Goal: Book appointment/travel/reservation

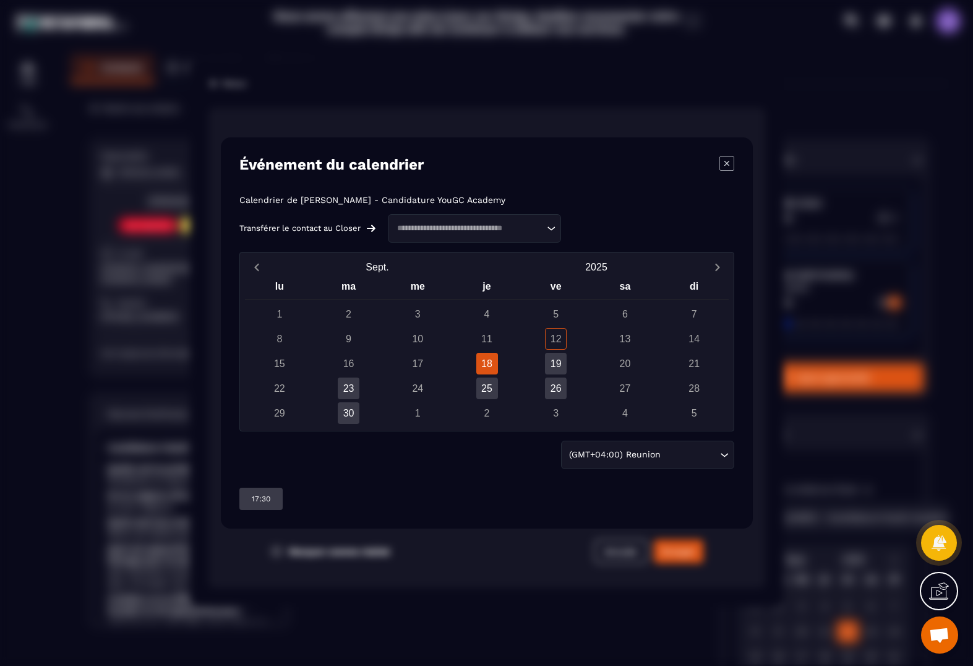
scroll to position [103, 0]
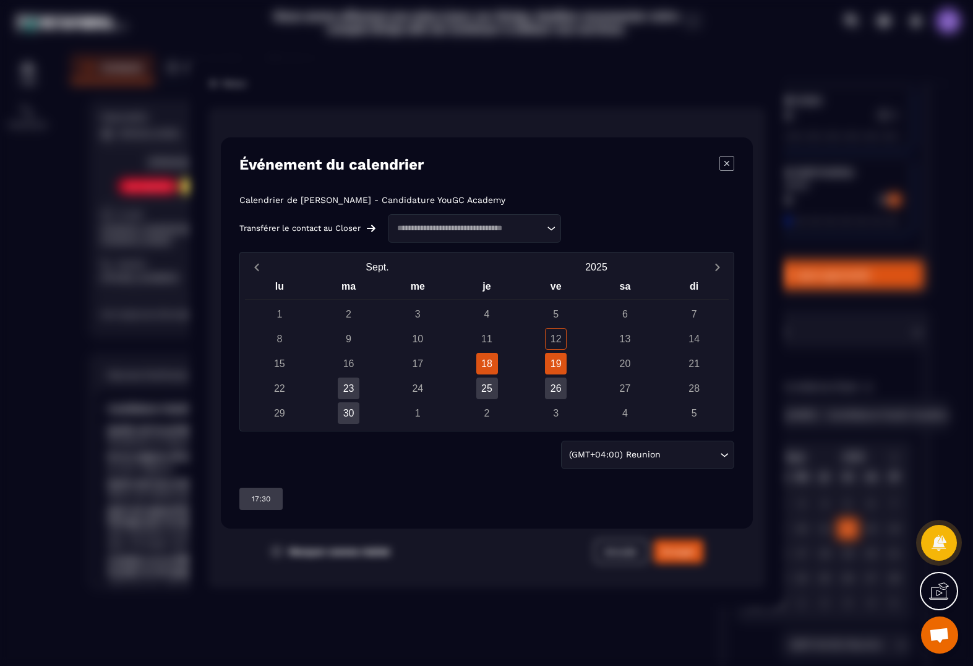
click at [560, 363] on div "19" at bounding box center [556, 364] width 22 height 22
click at [494, 366] on div "18" at bounding box center [487, 364] width 22 height 22
click at [556, 361] on div "19" at bounding box center [556, 364] width 22 height 22
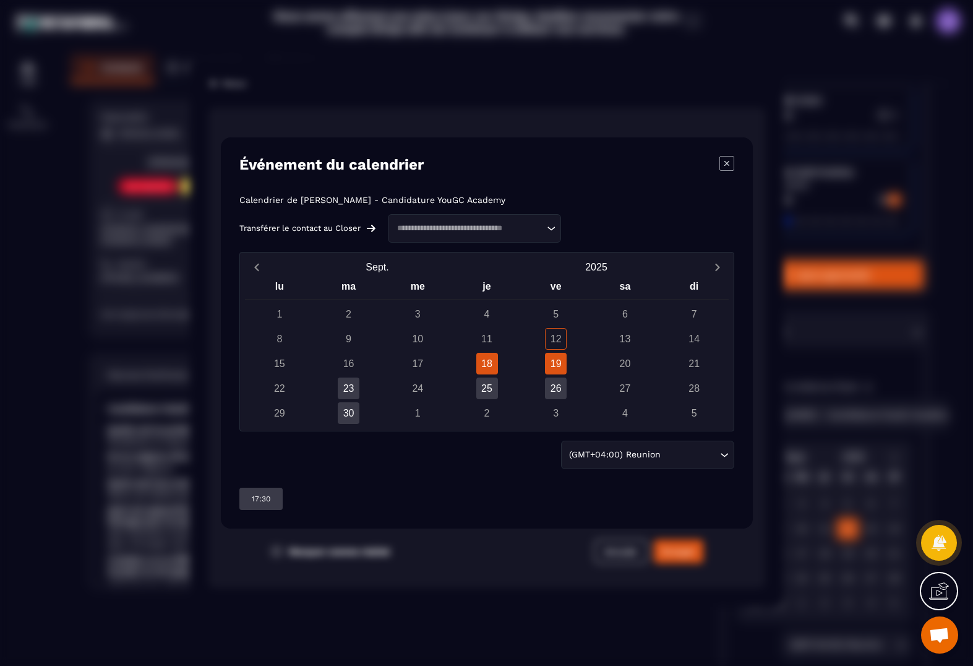
click at [497, 371] on div "18" at bounding box center [487, 364] width 22 height 22
click at [556, 341] on div "12" at bounding box center [556, 339] width 22 height 22
click at [497, 385] on div "25" at bounding box center [487, 388] width 22 height 22
click at [357, 385] on div "23" at bounding box center [349, 388] width 22 height 22
click at [338, 411] on div "30" at bounding box center [349, 413] width 22 height 22
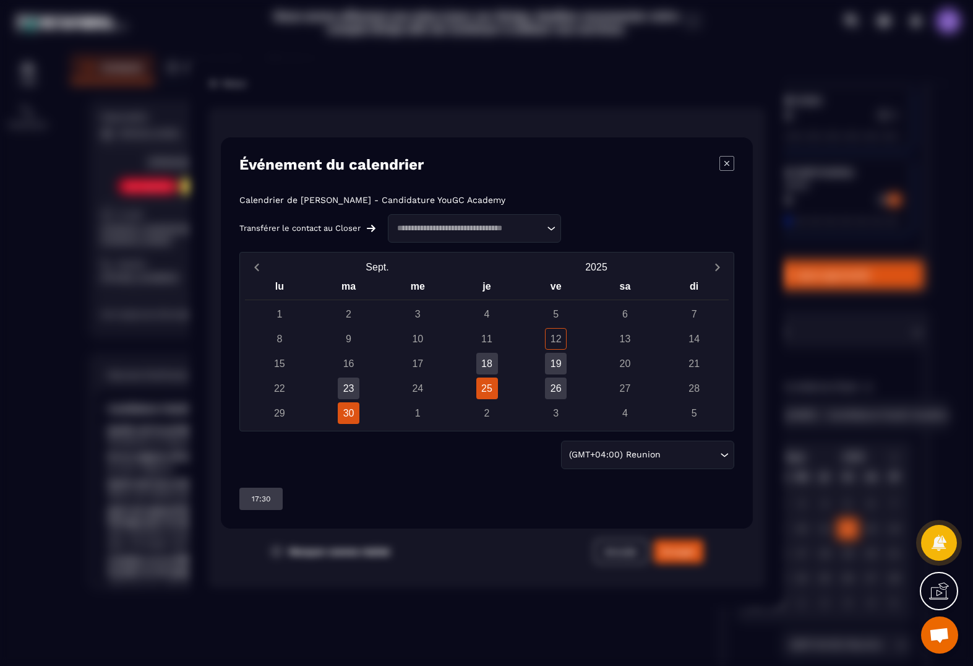
click at [477, 390] on div "25" at bounding box center [487, 388] width 22 height 22
click at [492, 356] on div "18" at bounding box center [487, 364] width 22 height 22
click at [552, 362] on div "19" at bounding box center [556, 364] width 22 height 22
click at [652, 456] on div "(GMT+04:00) Reunion" at bounding box center [641, 455] width 153 height 14
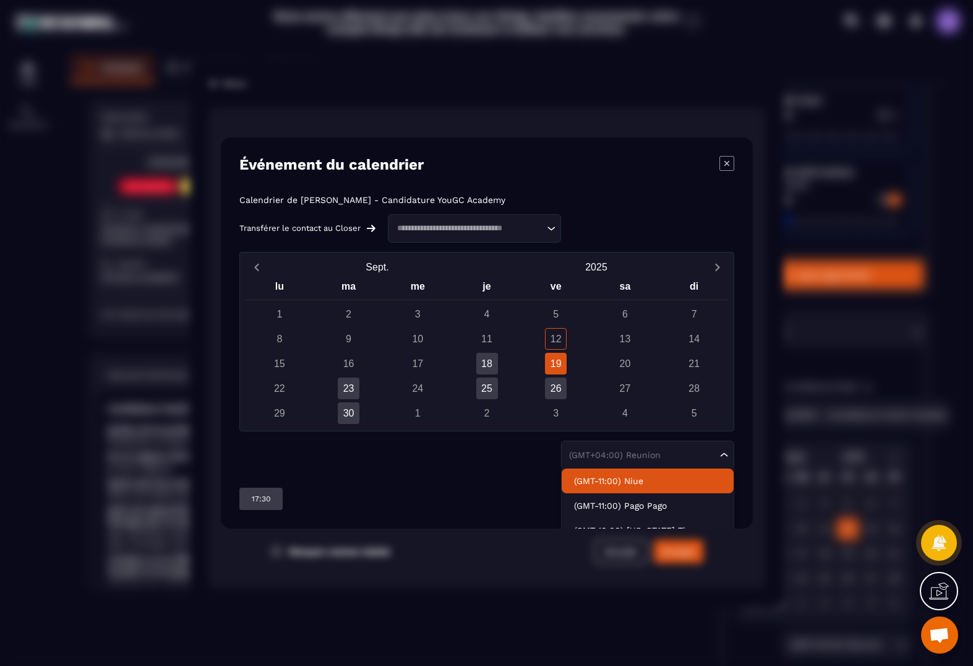
scroll to position [0, 0]
click at [731, 165] on icon "Modal window" at bounding box center [726, 163] width 15 height 15
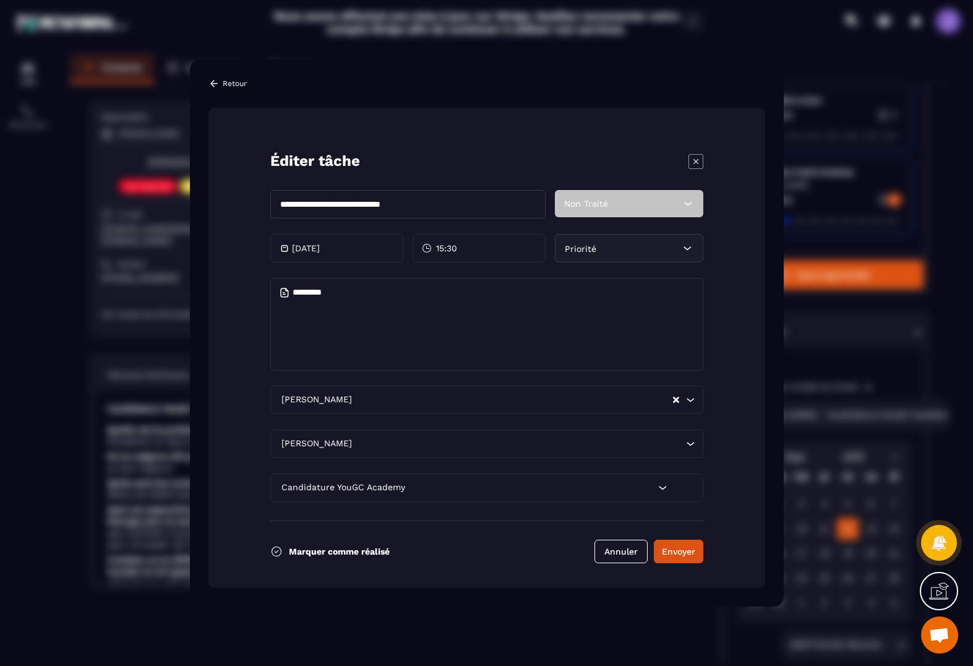
click at [696, 166] on icon "Modal window" at bounding box center [695, 161] width 15 height 15
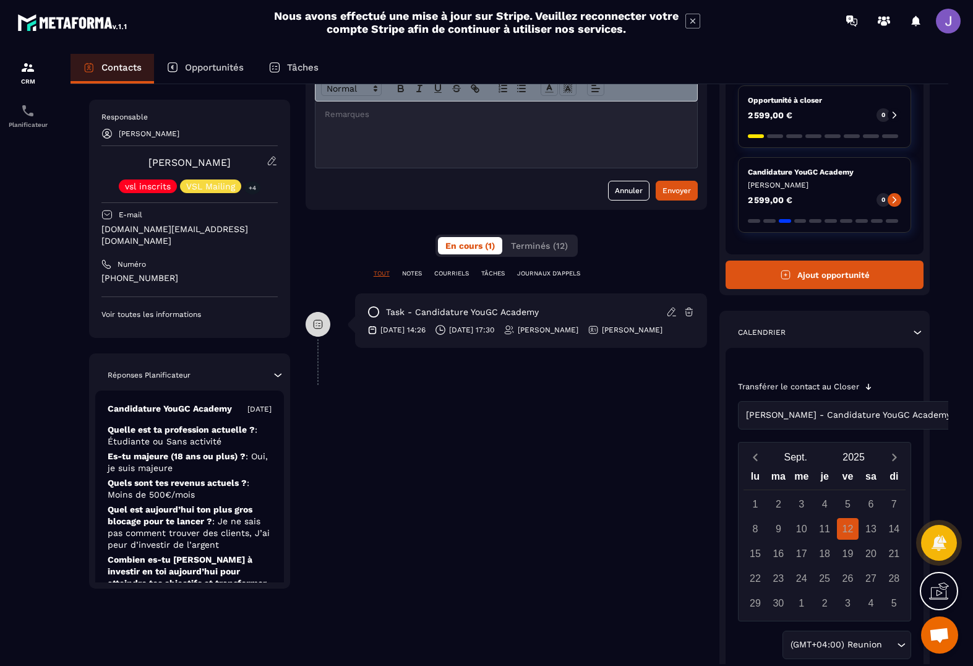
click at [677, 312] on icon at bounding box center [671, 311] width 11 height 11
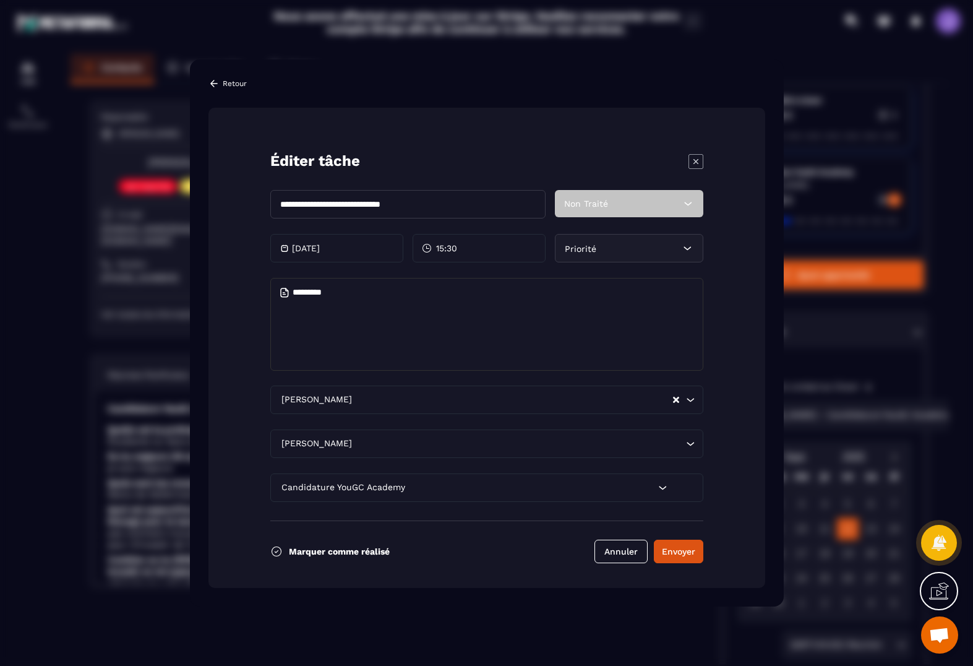
click at [320, 251] on p "[DATE]" at bounding box center [306, 248] width 28 height 10
